Goal: Task Accomplishment & Management: Manage account settings

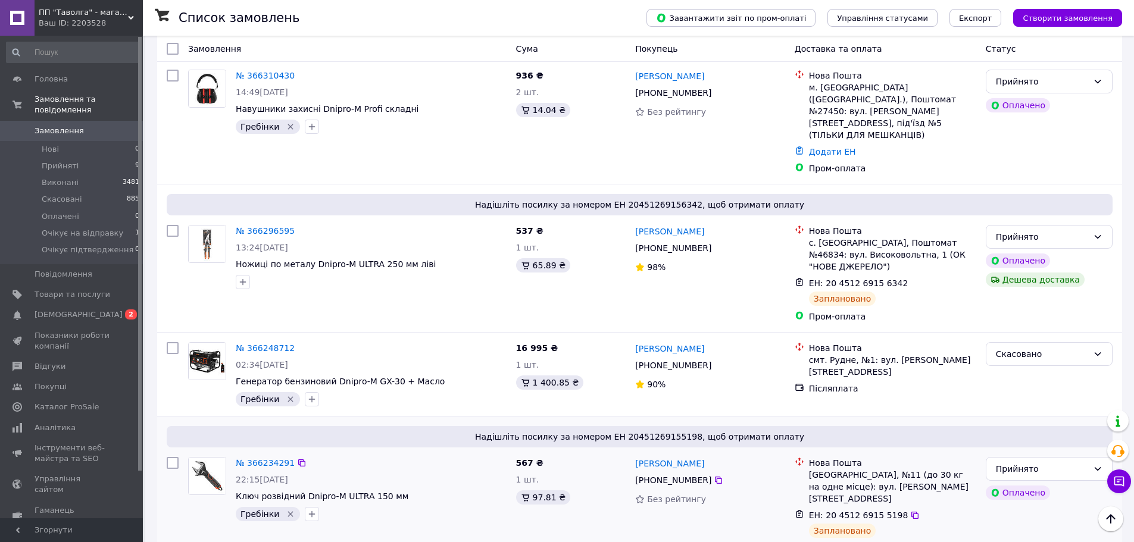
scroll to position [536, 0]
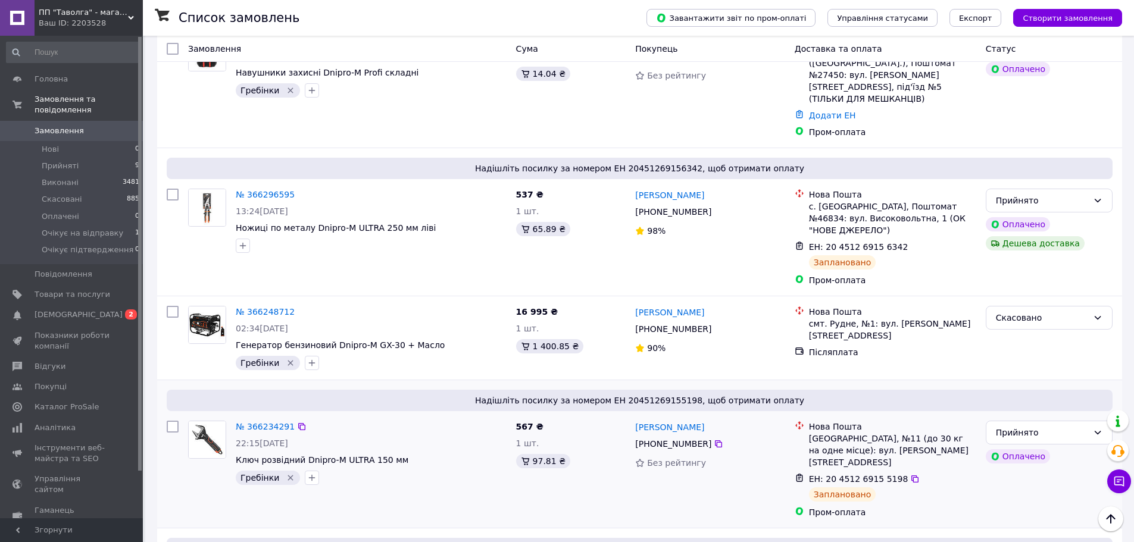
click at [906, 472] on div "ЕН: 20 4512 6915 5198" at bounding box center [893, 479] width 170 height 14
click at [907, 472] on div "ЕН: 20 4512 6915 5198" at bounding box center [893, 479] width 170 height 14
click at [910, 474] on icon at bounding box center [915, 479] width 10 height 10
click at [102, 309] on span "[DEMOGRAPHIC_DATA]" at bounding box center [73, 314] width 76 height 11
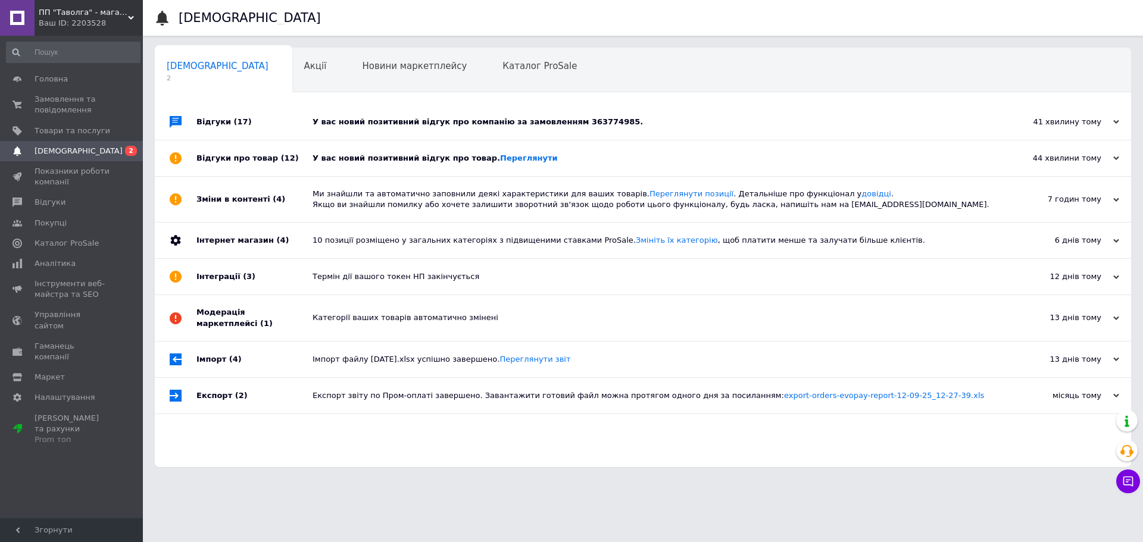
click at [386, 154] on div "У вас новий позитивний відгук про товар. [GEOGRAPHIC_DATA]" at bounding box center [655, 158] width 687 height 11
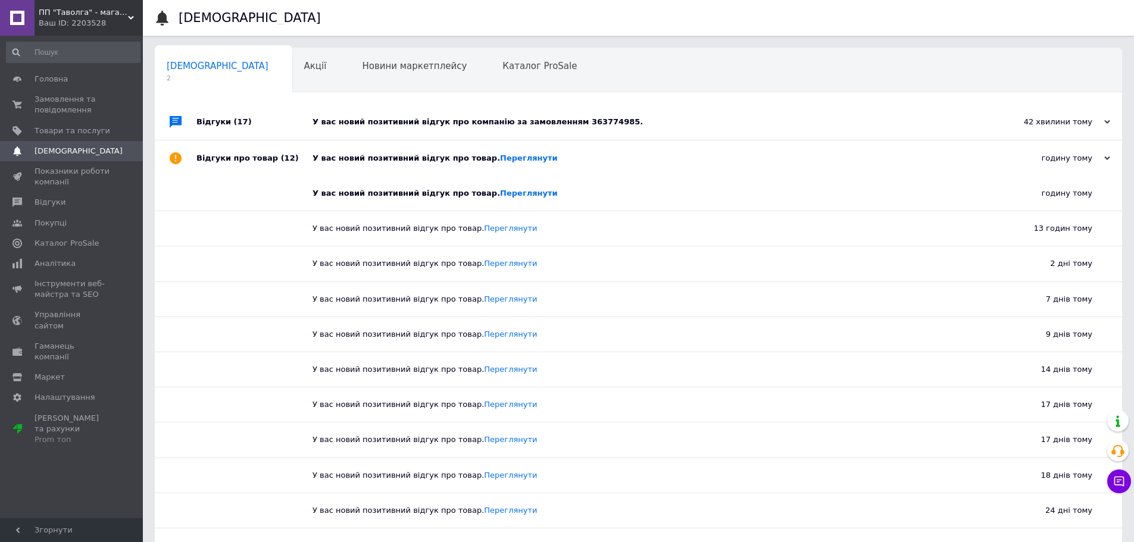
click at [500, 186] on div "У вас новий позитивний відгук про товар. [GEOGRAPHIC_DATA]" at bounding box center [642, 193] width 661 height 35
click at [505, 196] on link "Переглянути" at bounding box center [529, 193] width 58 height 9
click at [412, 112] on div "У вас новий позитивний відгук про компанію за замовленням 363774985." at bounding box center [651, 122] width 678 height 36
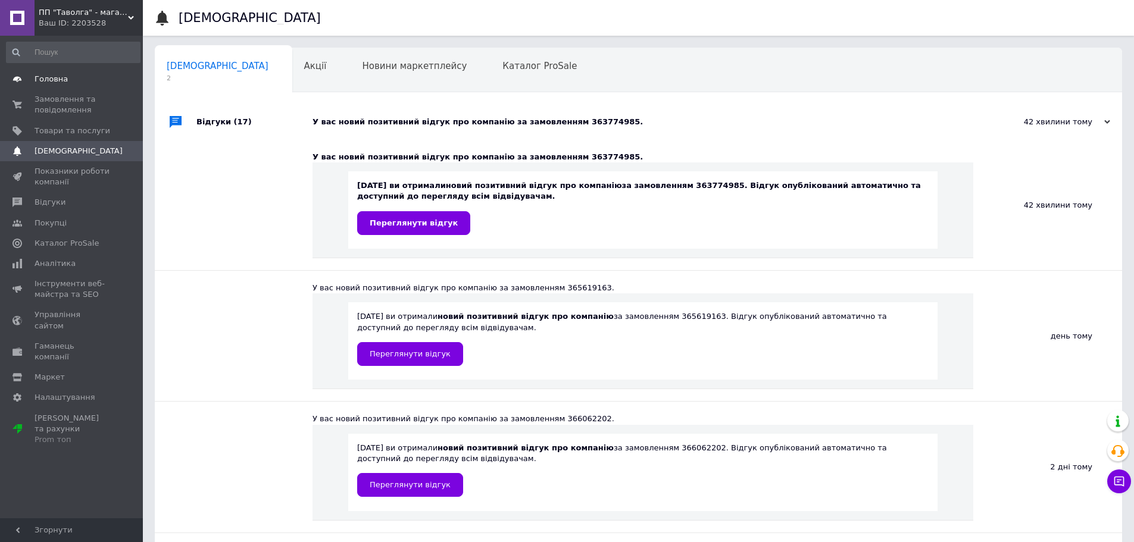
click at [55, 82] on span "Головна" at bounding box center [51, 79] width 33 height 11
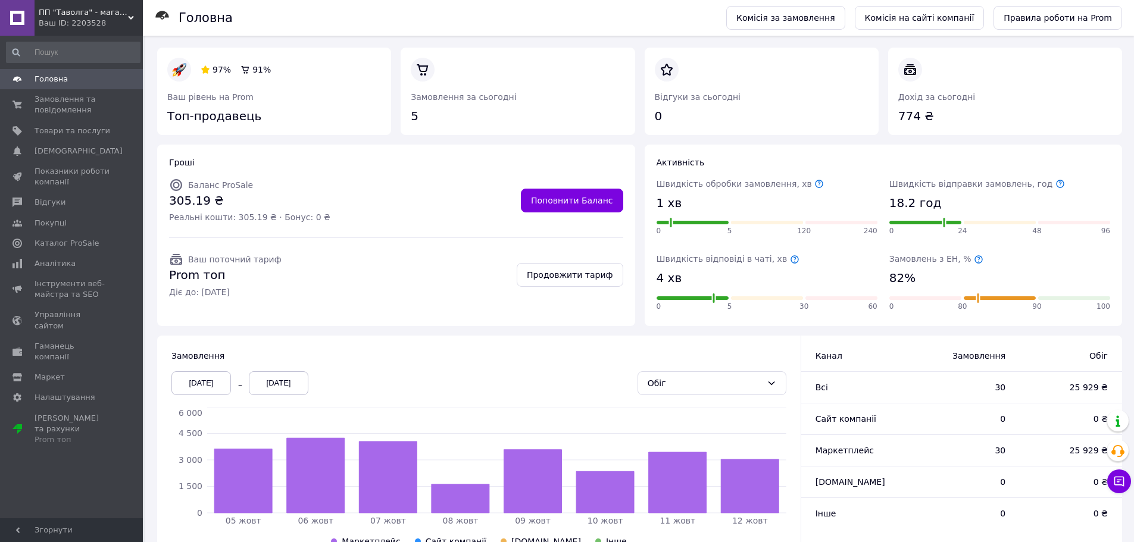
click at [828, 39] on div "97% 91% Ваш рівень на Prom Топ-продавець Замовлення за сьогодні 5 Відгуки за сь…" at bounding box center [639, 385] width 988 height 698
